Goal: Transaction & Acquisition: Purchase product/service

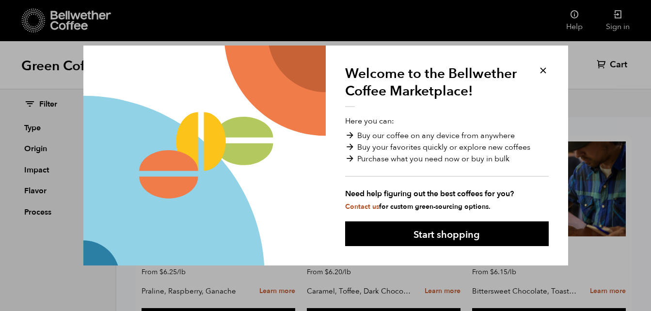
click at [545, 68] on button at bounding box center [542, 70] width 11 height 11
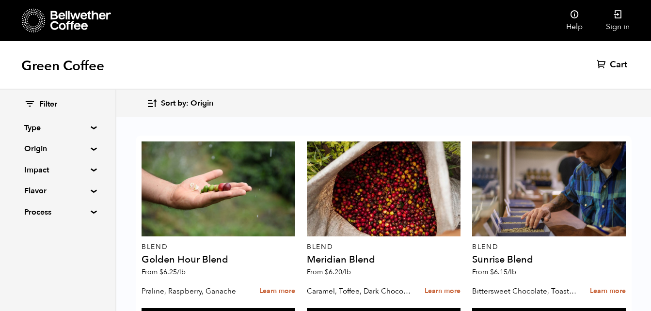
click at [538, 73] on div "Green Coffee Cart (0)" at bounding box center [325, 65] width 651 height 48
click at [543, 71] on div "Green Coffee Cart (0)" at bounding box center [325, 65] width 651 height 48
click at [87, 129] on summary "Type" at bounding box center [57, 128] width 67 height 12
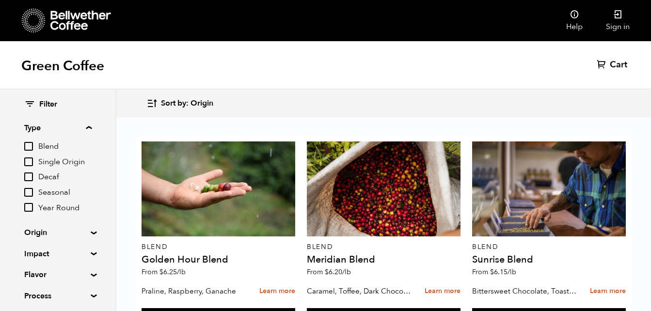
click at [87, 129] on summary "Type" at bounding box center [57, 128] width 67 height 12
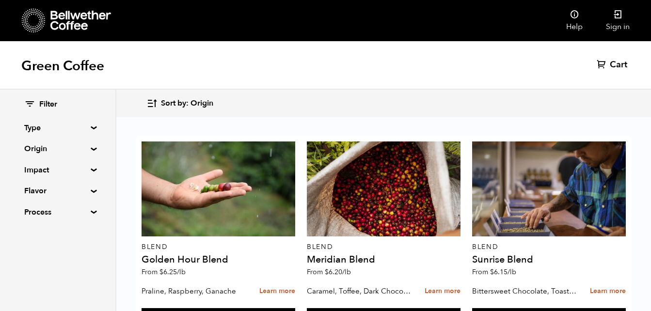
click at [89, 150] on summary "Origin" at bounding box center [57, 149] width 67 height 12
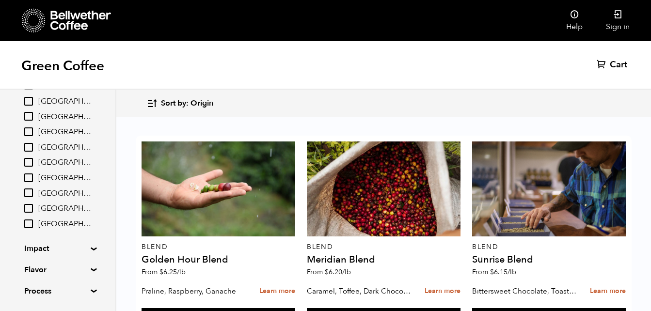
scroll to position [48, 0]
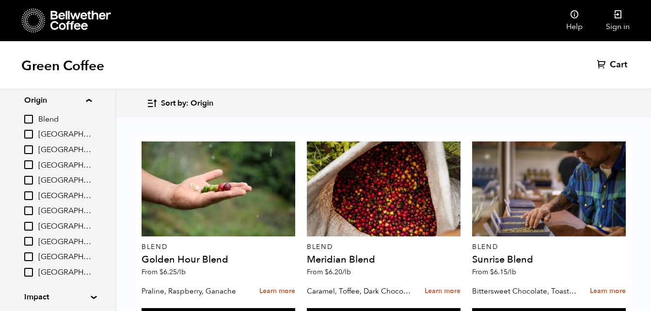
click at [90, 100] on summary "Origin" at bounding box center [57, 100] width 67 height 12
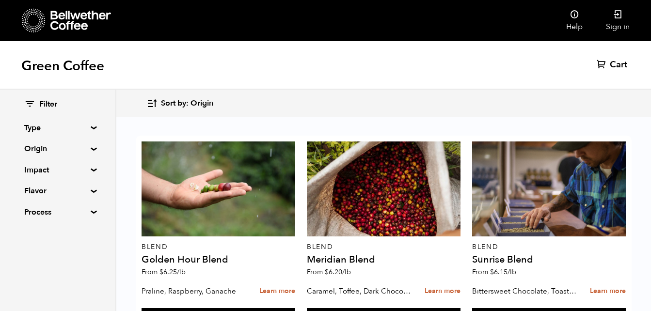
click at [89, 171] on summary "Impact" at bounding box center [57, 170] width 67 height 12
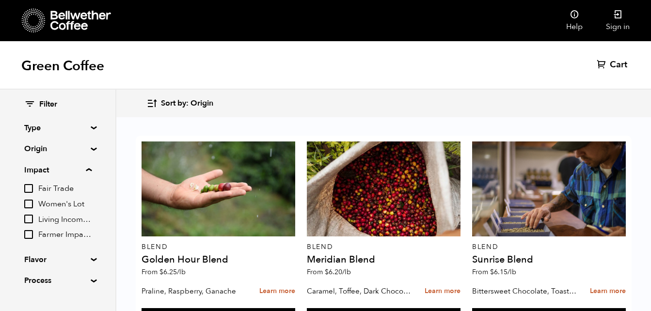
click at [139, 72] on div "Green Coffee Cart (0)" at bounding box center [325, 65] width 651 height 48
click at [224, 66] on div "Green Coffee Cart (0)" at bounding box center [325, 65] width 651 height 48
